Goal: Information Seeking & Learning: Check status

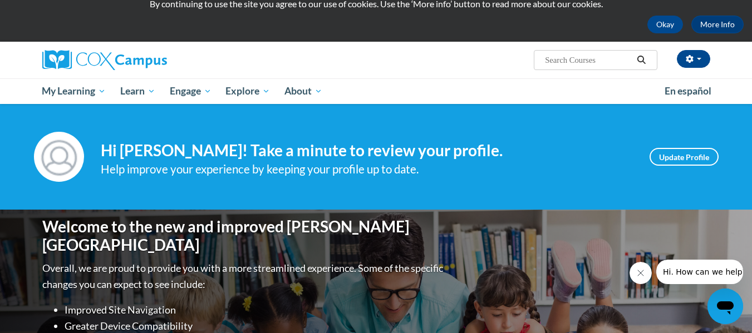
scroll to position [42, 0]
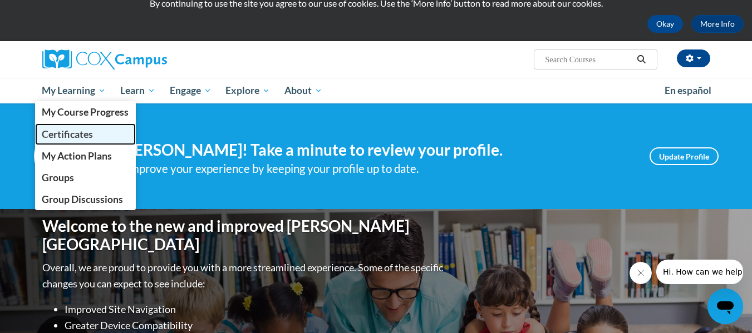
click at [79, 134] on span "Certificates" at bounding box center [67, 135] width 51 height 12
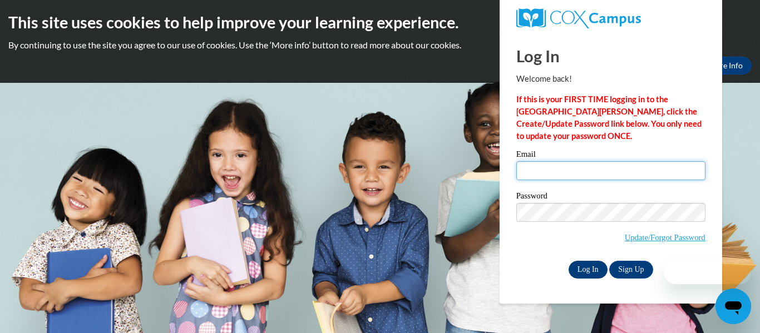
type input "kkrohn@kusd.edu"
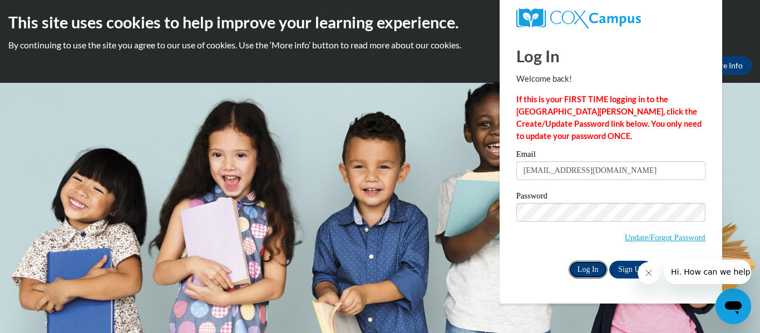
click at [588, 265] on input "Log In" at bounding box center [588, 270] width 39 height 18
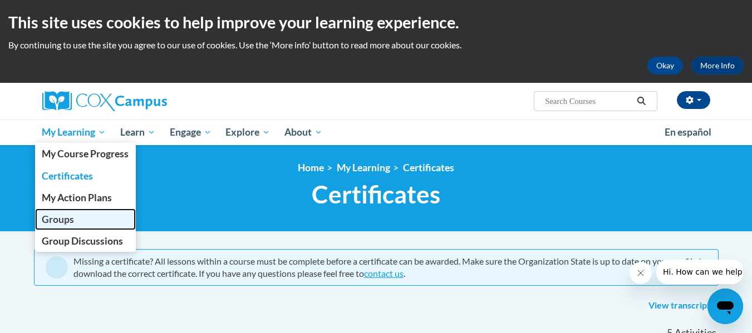
click at [66, 214] on span "Groups" at bounding box center [58, 220] width 32 height 12
click at [62, 221] on span "Groups" at bounding box center [58, 220] width 32 height 12
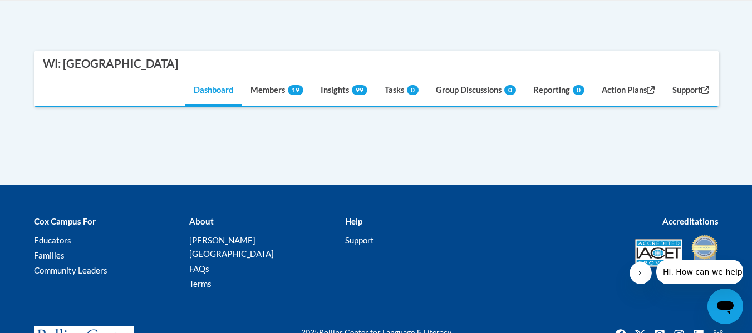
scroll to position [284, 0]
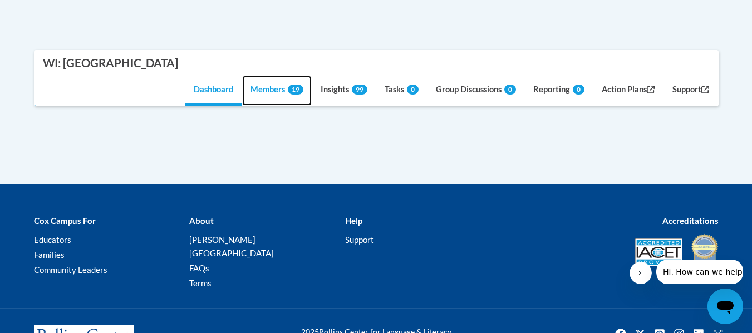
click at [269, 92] on link "Members 19" at bounding box center [277, 91] width 70 height 30
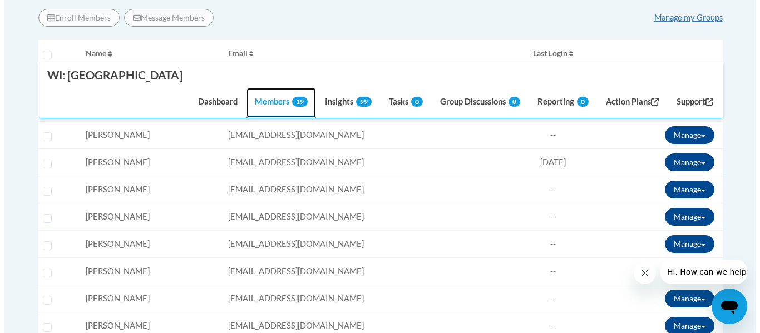
scroll to position [395, 0]
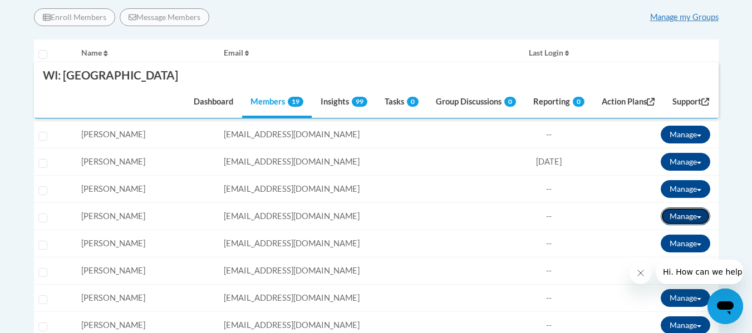
click at [690, 221] on button "Manage" at bounding box center [685, 217] width 50 height 18
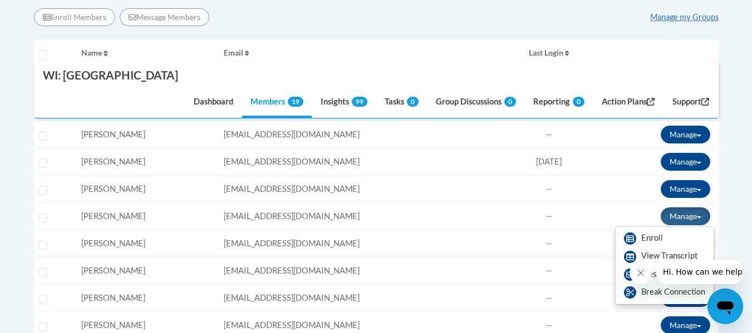
click at [638, 274] on icon "Close message from company" at bounding box center [639, 273] width 9 height 9
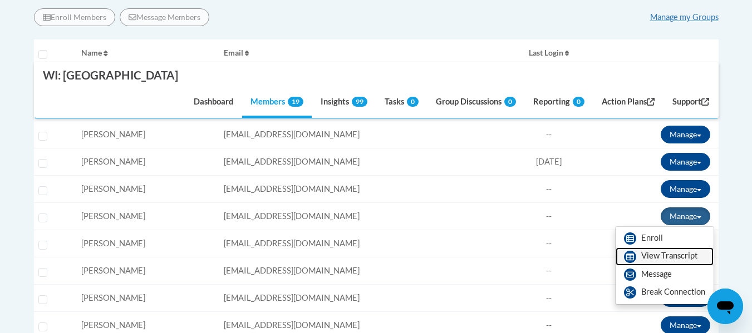
click at [649, 255] on link "View Transcript" at bounding box center [664, 257] width 98 height 18
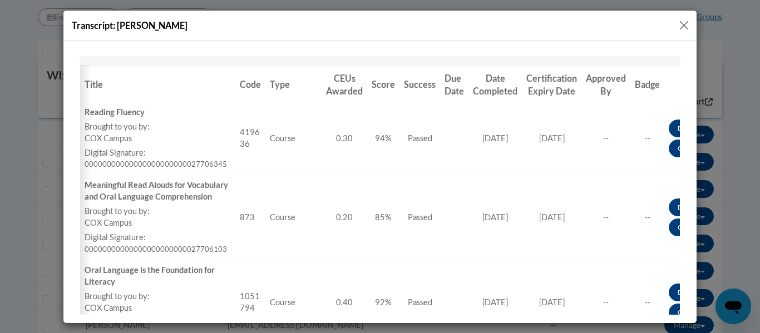
scroll to position [0, 50]
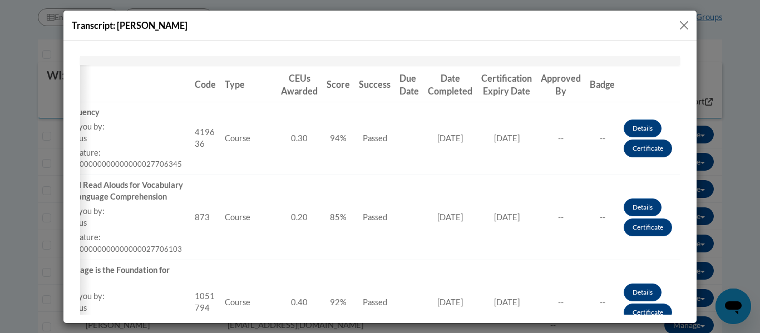
click at [634, 149] on link "Certificate" at bounding box center [648, 148] width 48 height 18
